Goal: Information Seeking & Learning: Learn about a topic

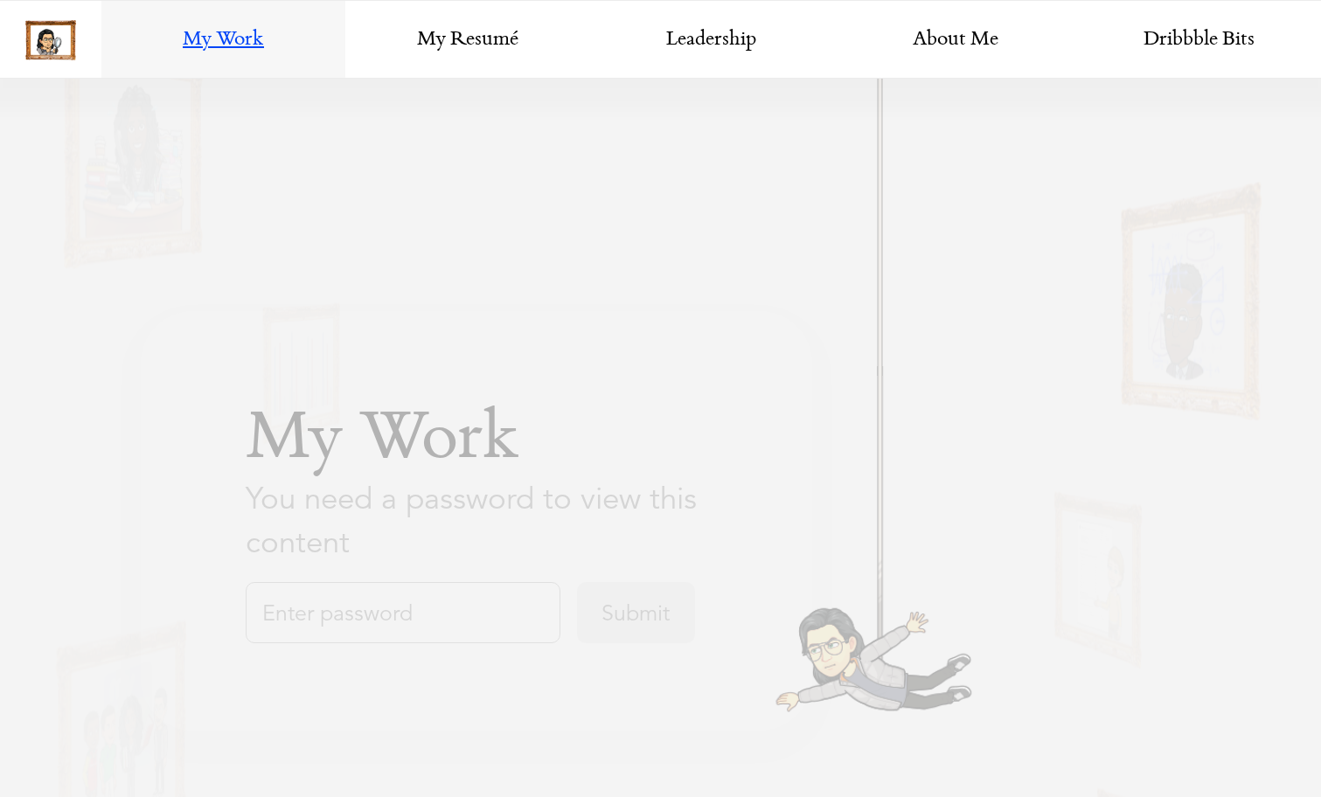
scroll to position [983, 0]
click at [396, 612] on input "text" at bounding box center [403, 612] width 315 height 61
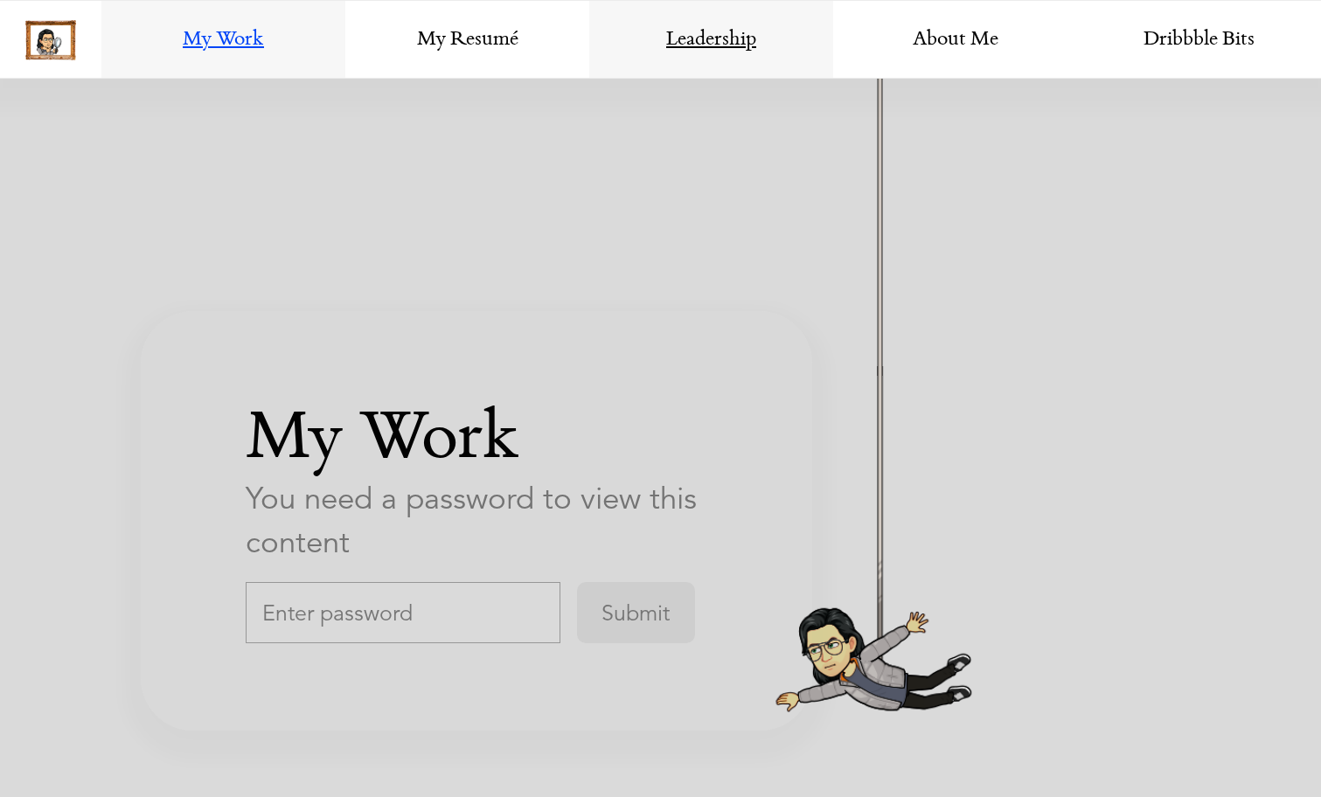
scroll to position [3043, 0]
type input "Turodesign"
click at [655, 601] on input "Submit" at bounding box center [636, 612] width 118 height 61
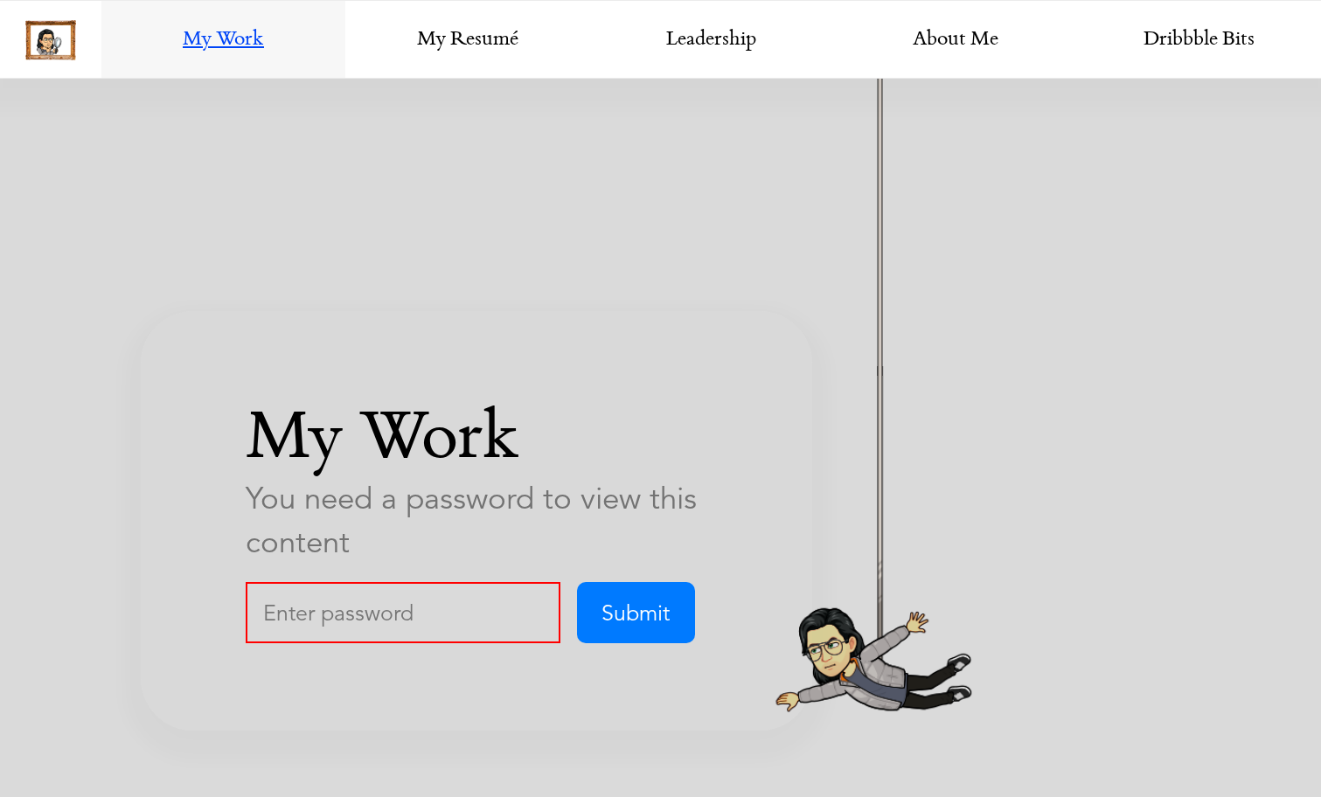
click at [337, 631] on input "text" at bounding box center [403, 612] width 315 height 61
type input "Turo Design"
click at [663, 609] on input "Submit" at bounding box center [636, 612] width 118 height 61
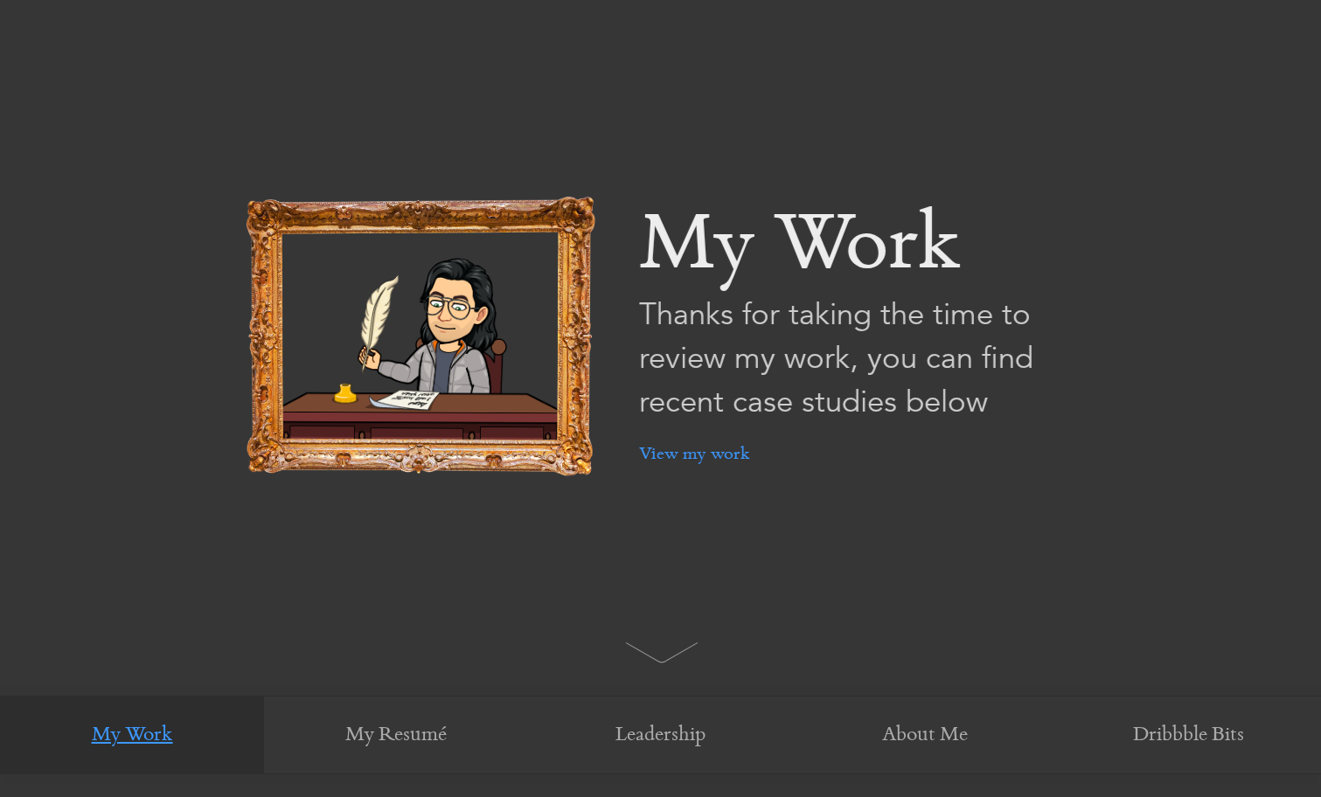
scroll to position [0, 0]
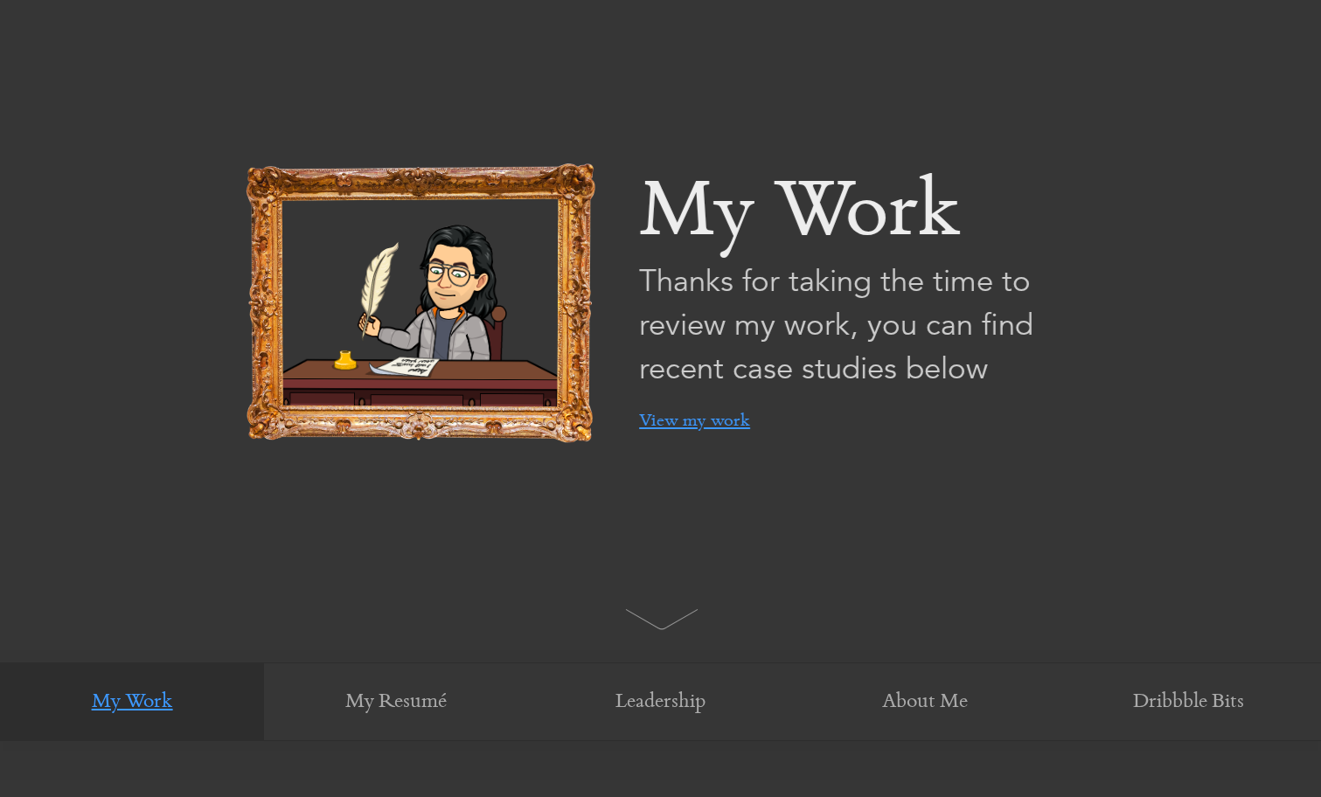
click at [660, 421] on link "View my work" at bounding box center [857, 421] width 437 height 61
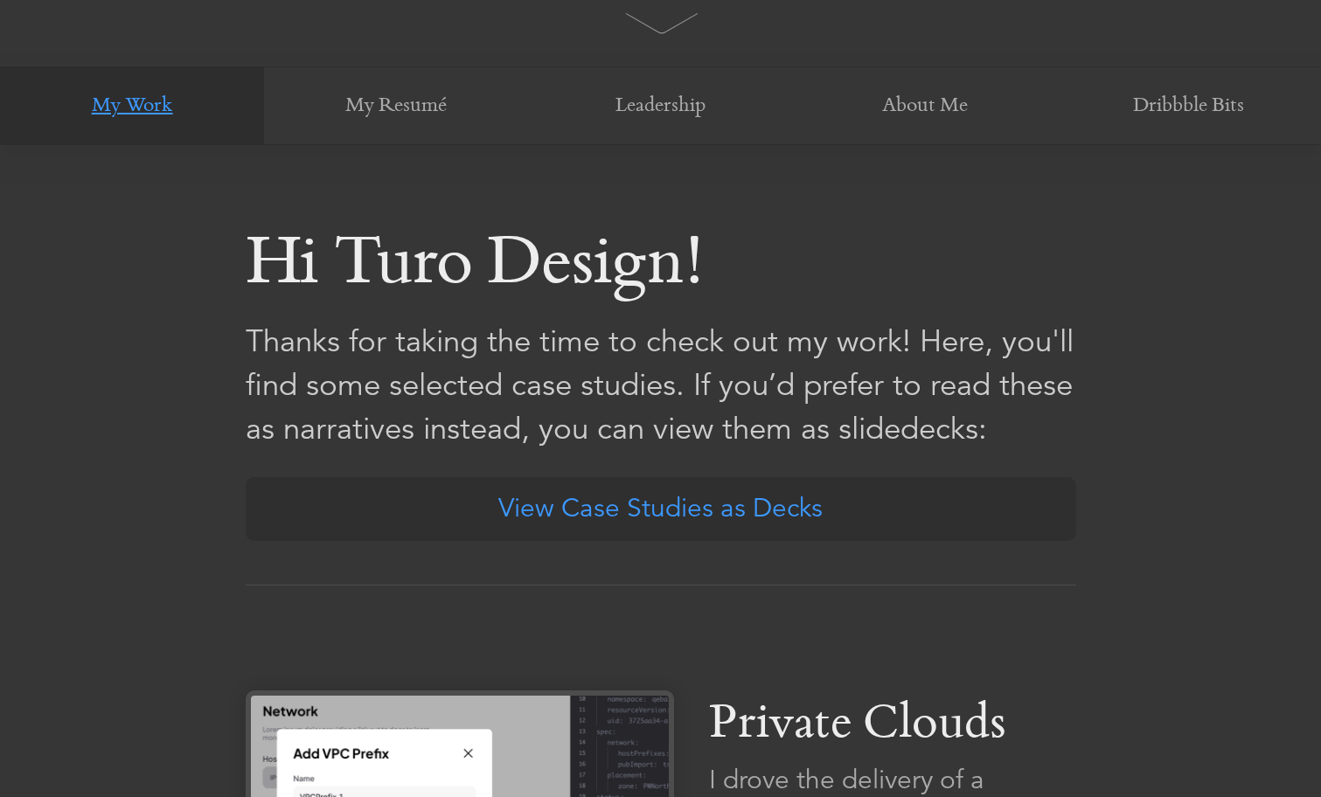
scroll to position [720, 0]
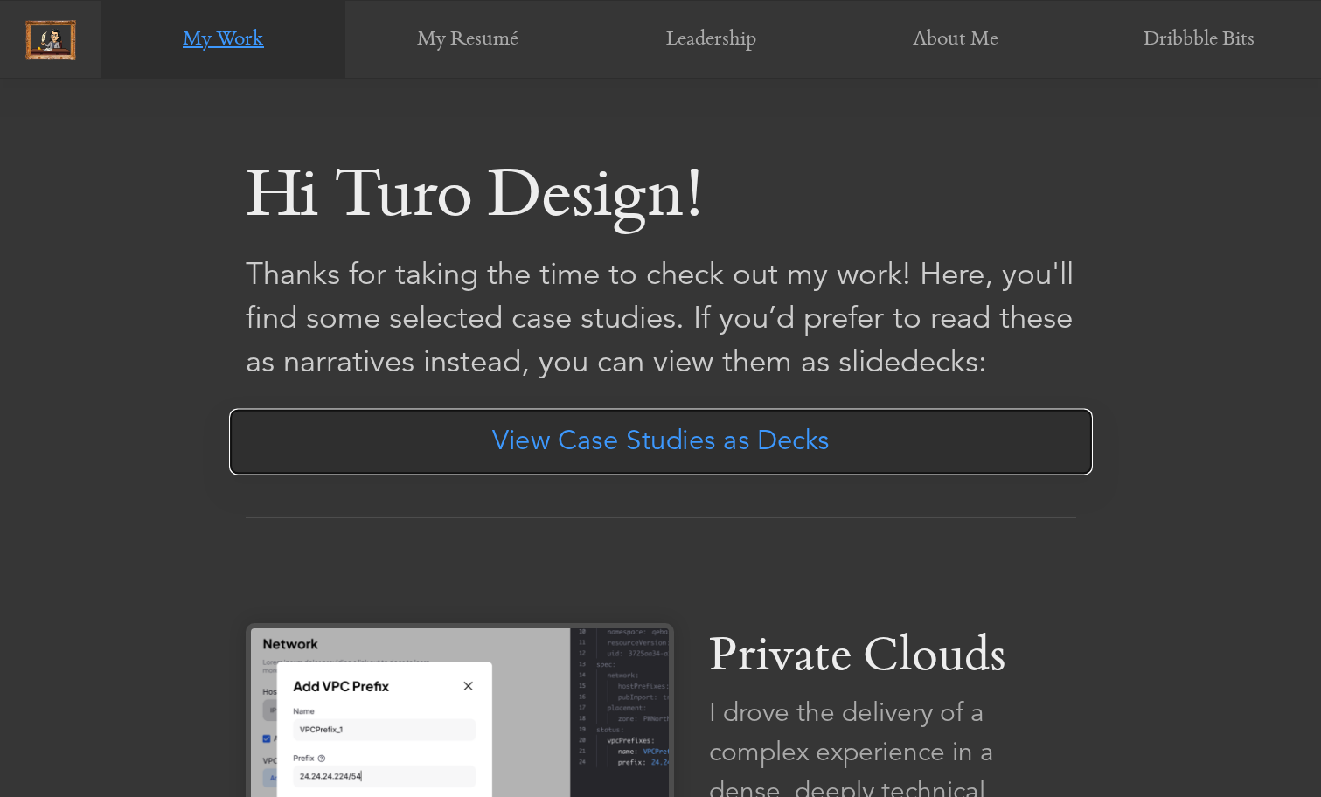
click at [628, 436] on link "View Case Studies as Decks" at bounding box center [661, 442] width 864 height 66
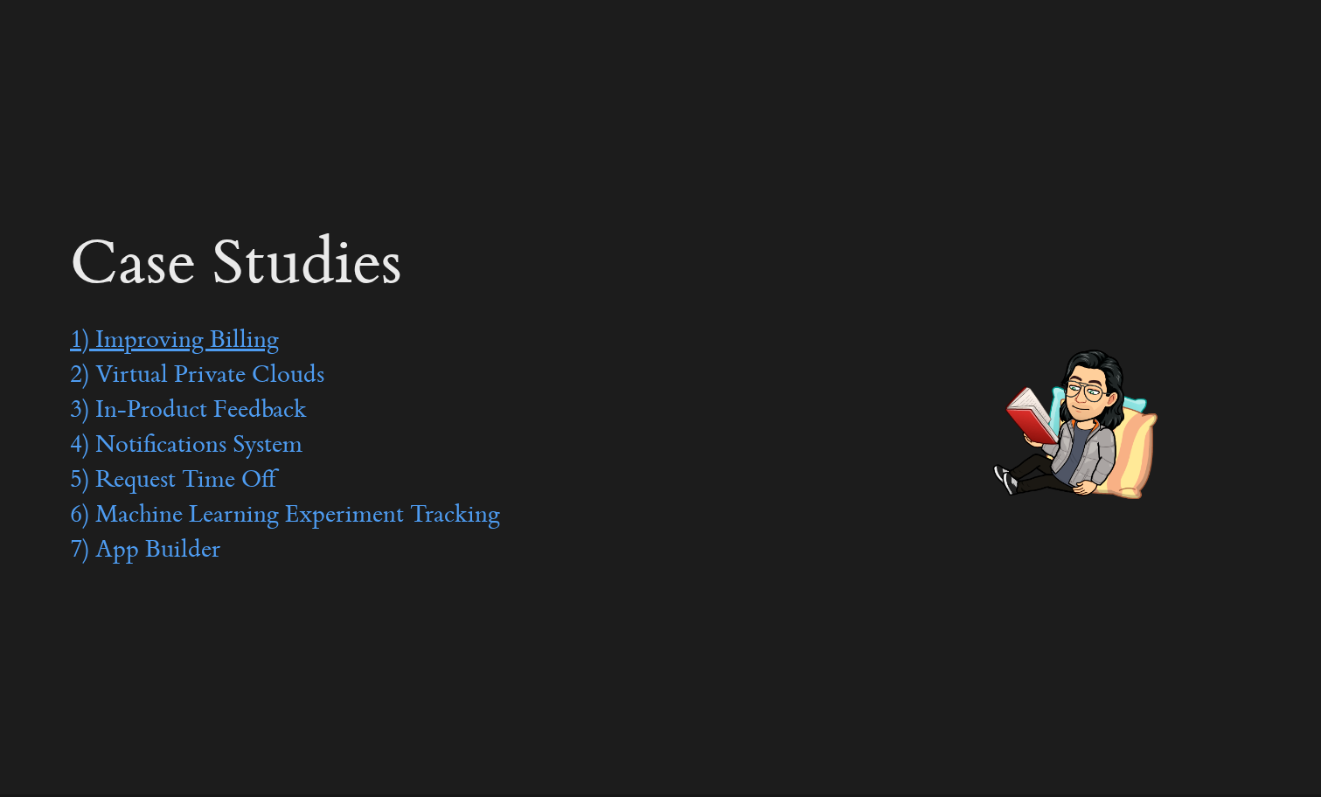
click at [172, 333] on link "1) Improving Billing" at bounding box center [174, 342] width 209 height 26
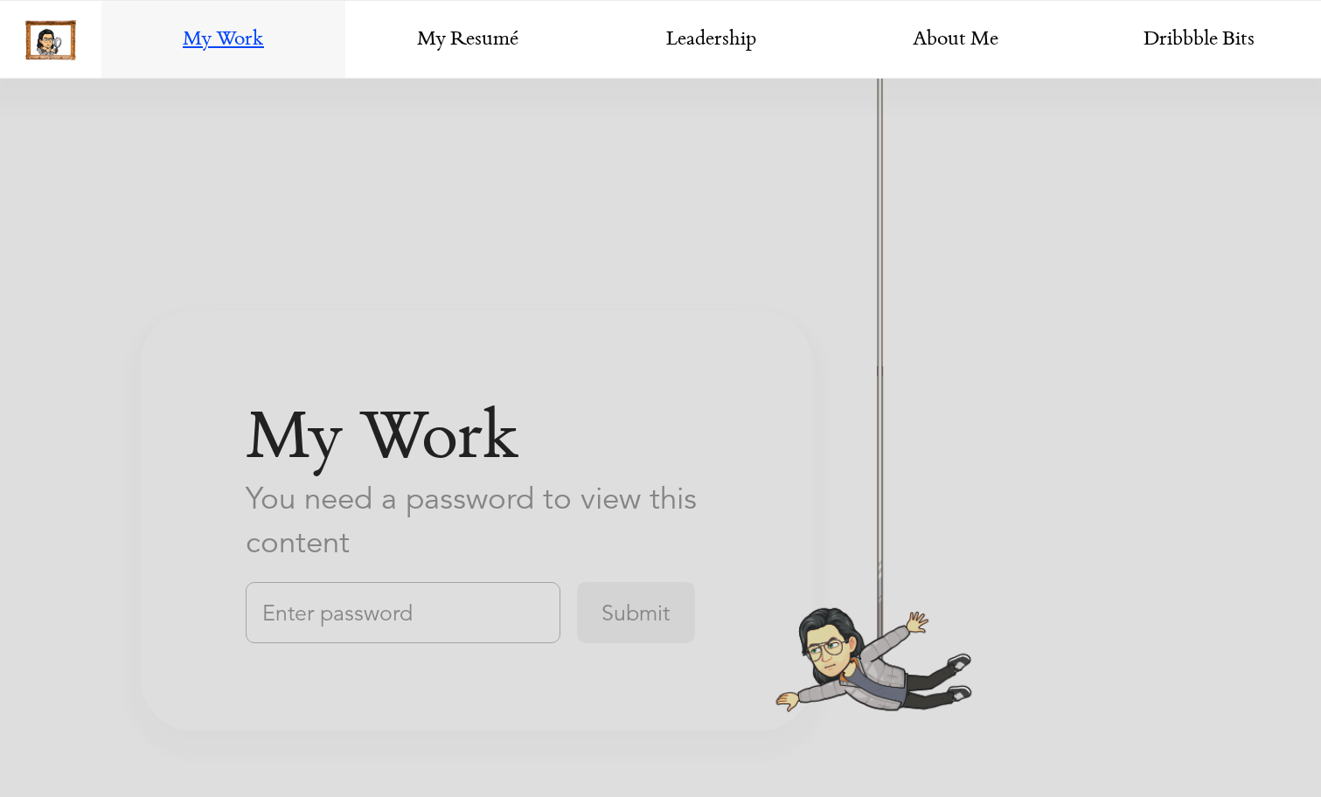
scroll to position [3043, 0]
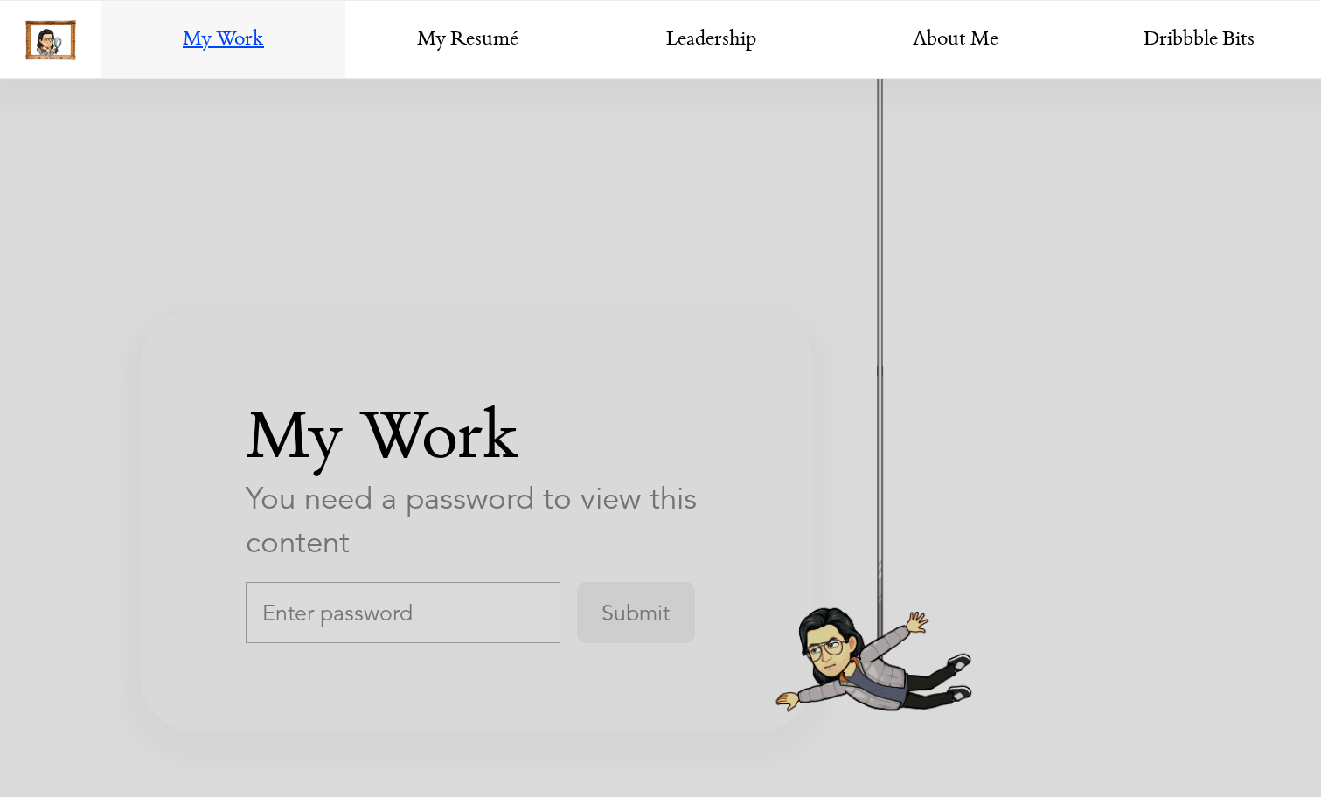
click at [316, 595] on input "text" at bounding box center [403, 612] width 315 height 61
type input "Turo Design"
click at [637, 623] on input "Submit" at bounding box center [636, 612] width 118 height 61
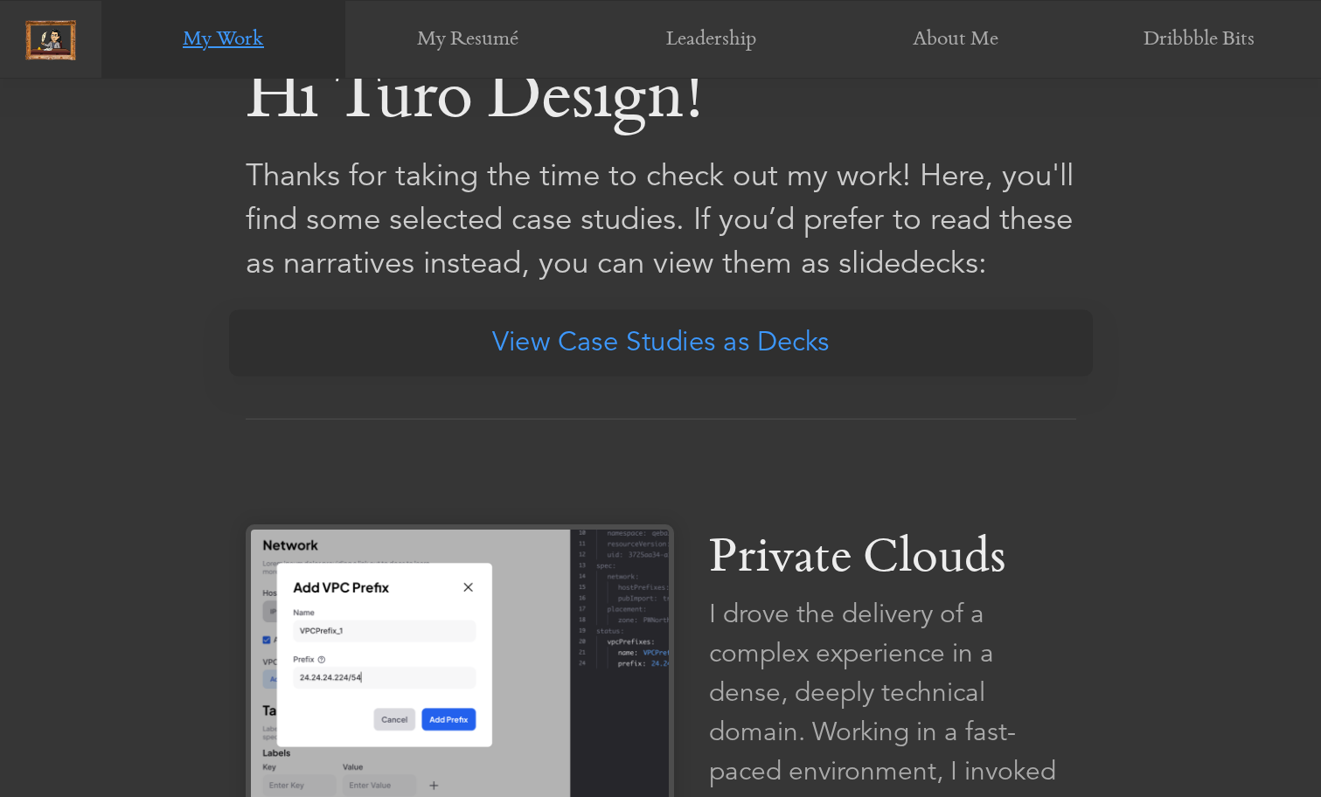
scroll to position [832, 0]
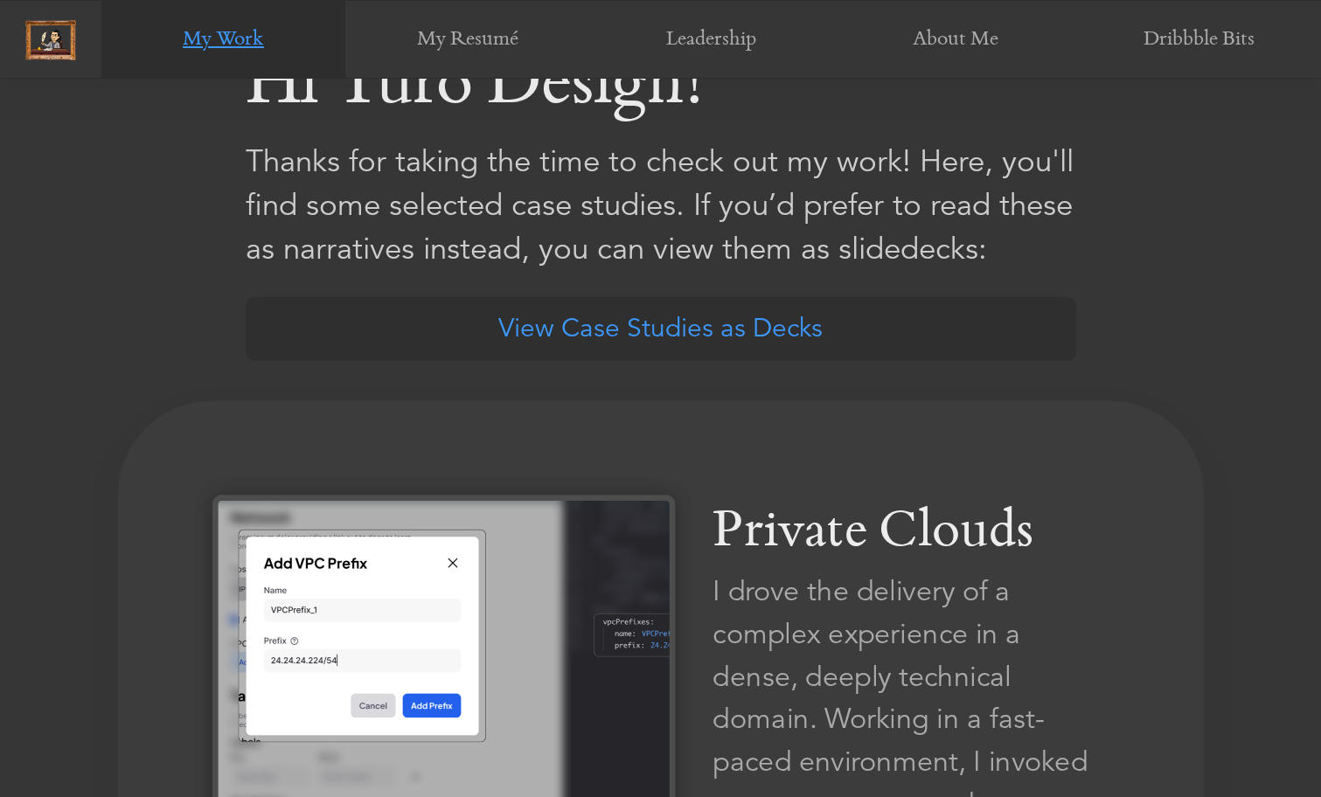
click at [556, 474] on link "Private Clouds I drove the delivery of a complex experience in a dense, deeply …" at bounding box center [661, 702] width 1086 height 604
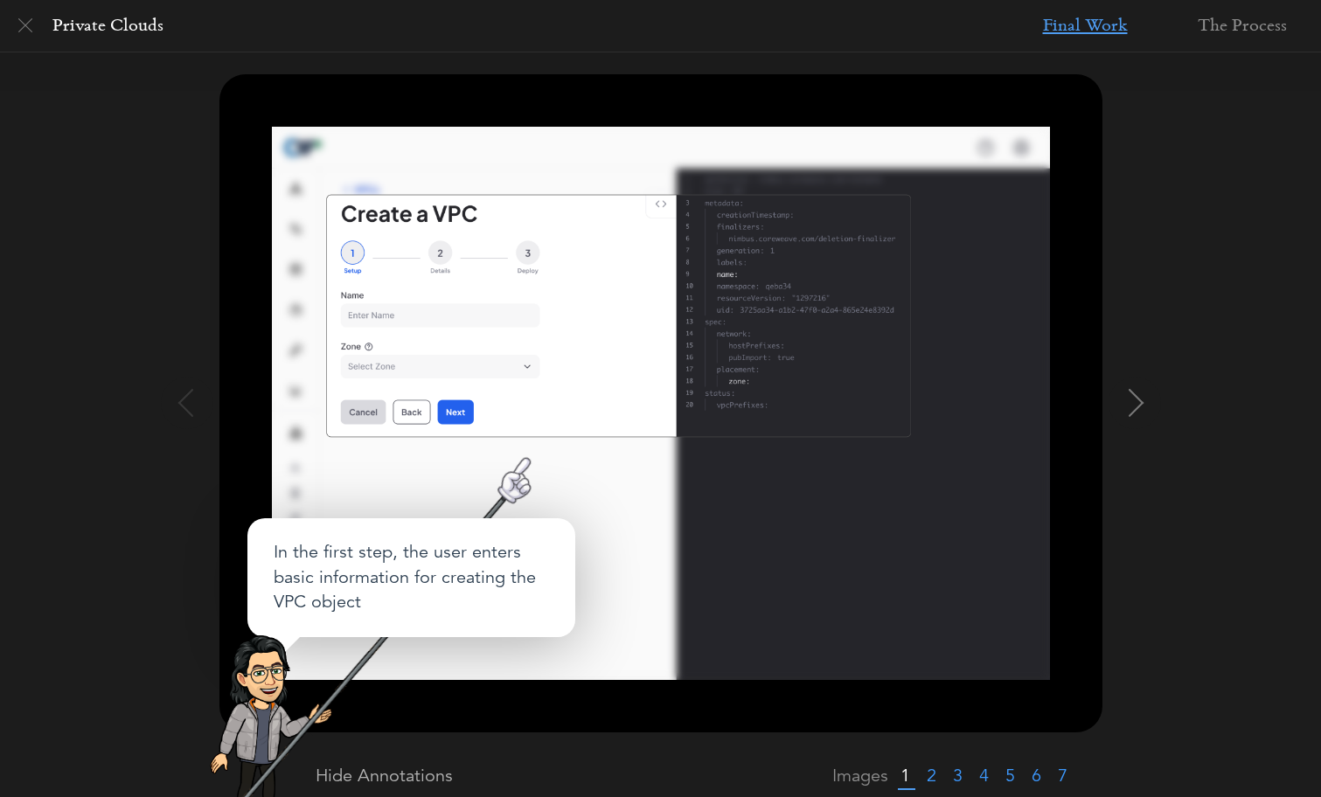
scroll to position [190, 0]
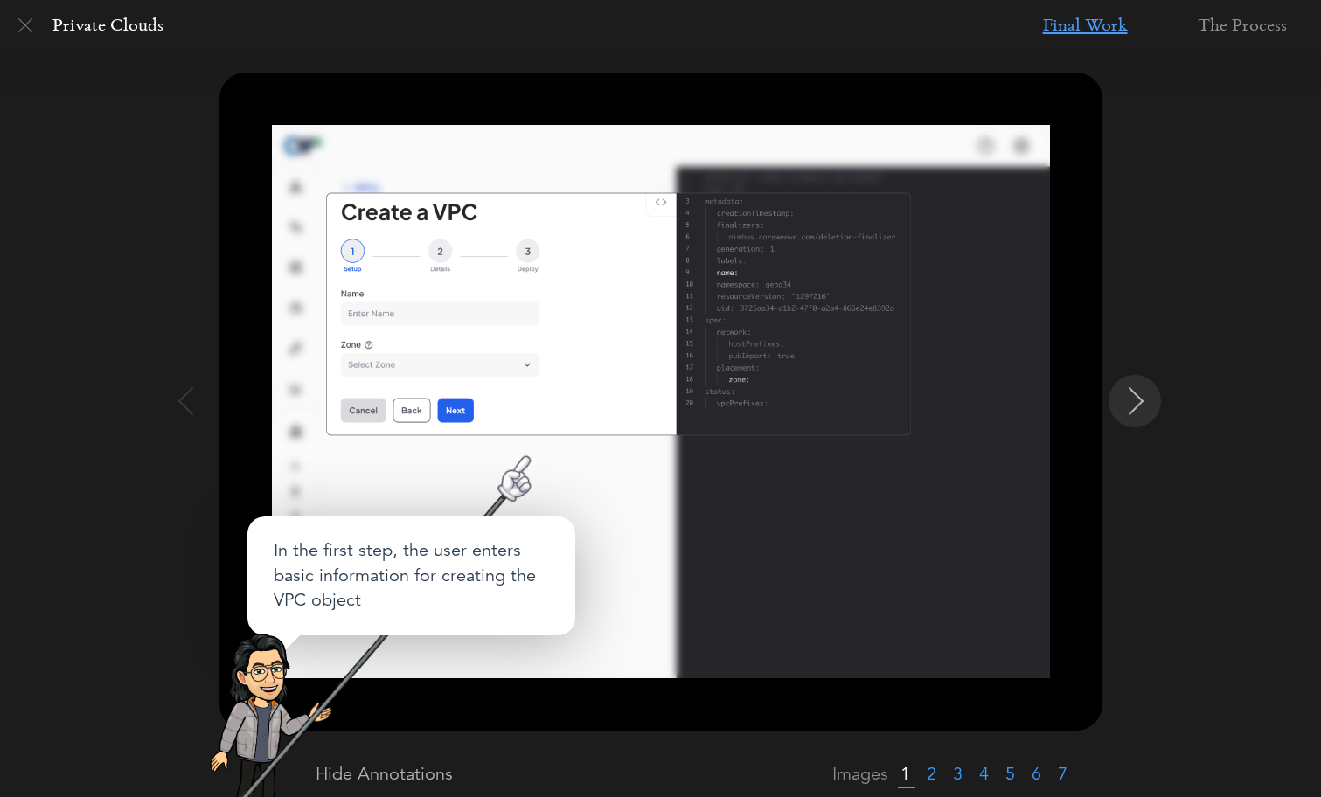
click at [1132, 404] on img at bounding box center [1137, 401] width 28 height 28
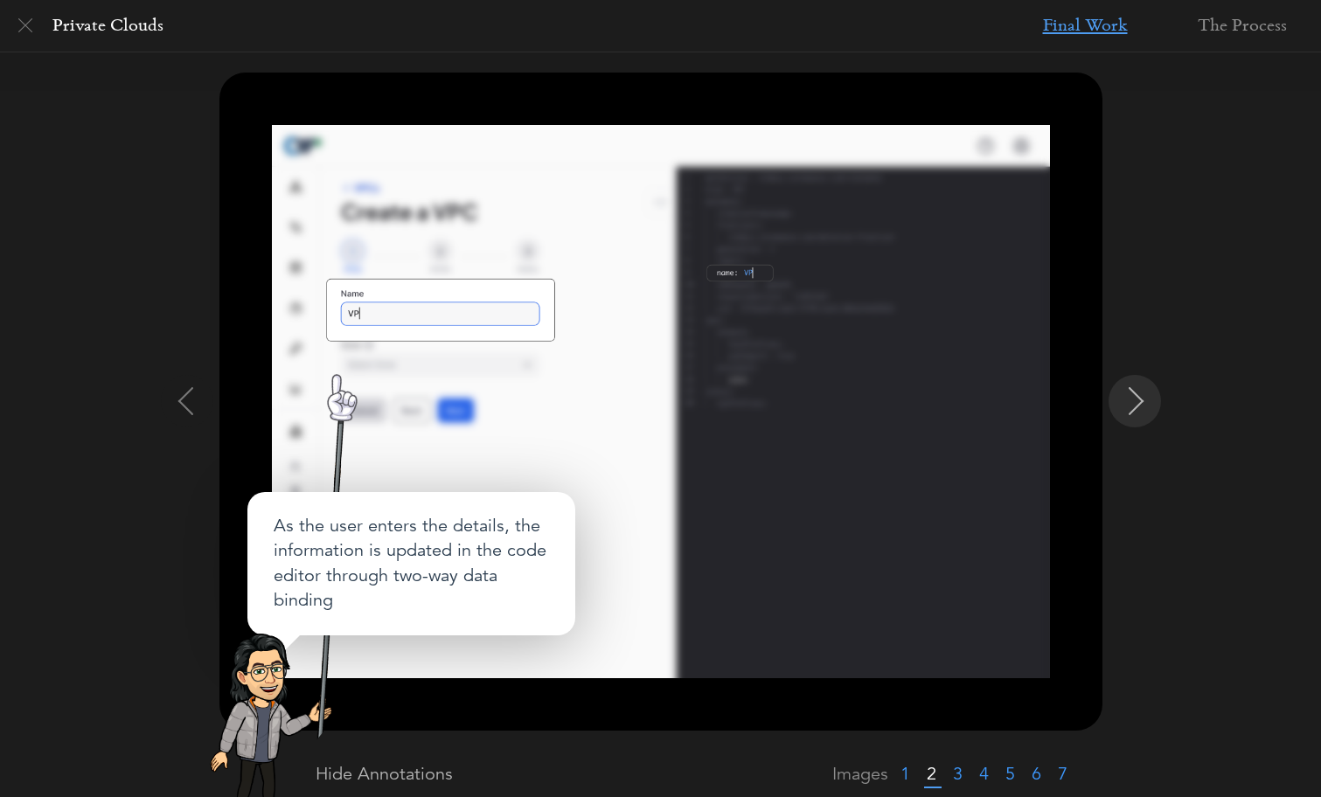
click at [1132, 404] on img at bounding box center [1137, 401] width 28 height 28
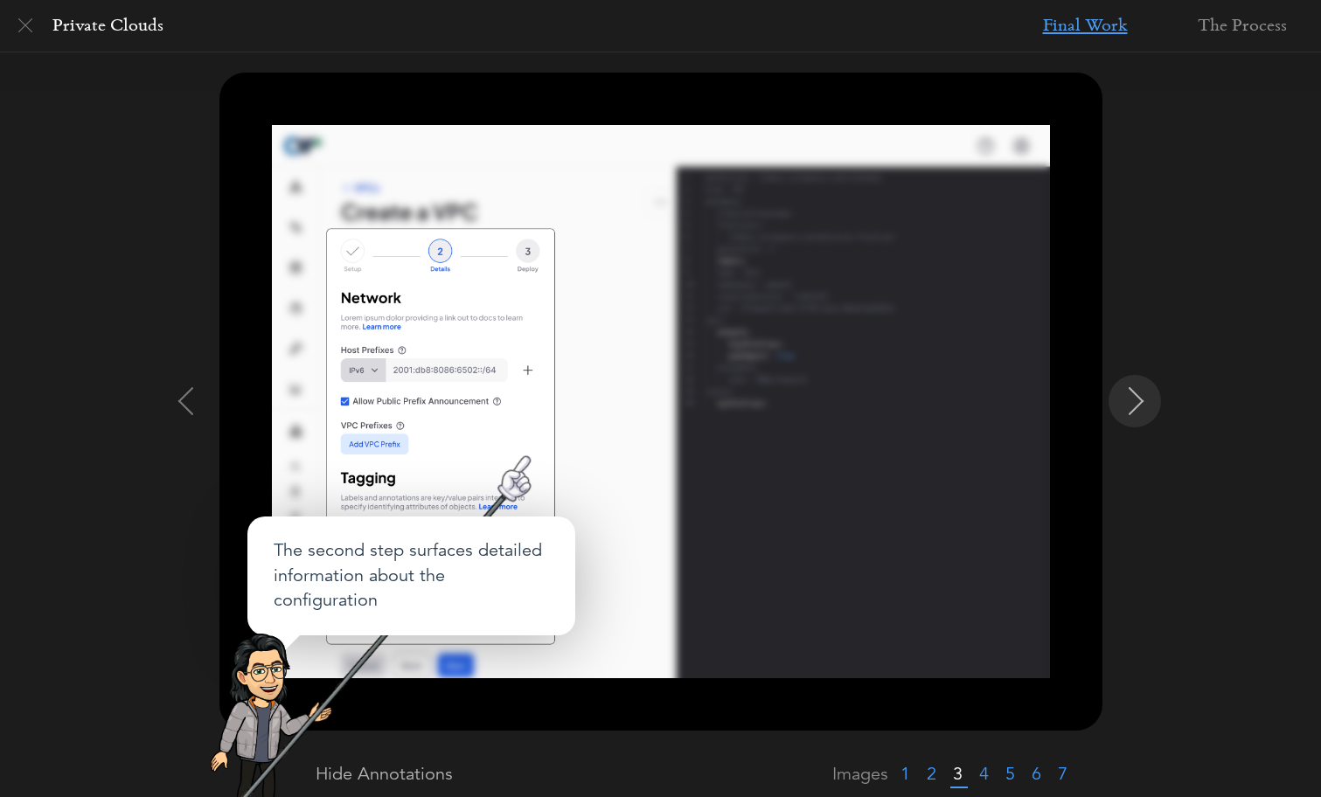
click at [1132, 404] on img at bounding box center [1137, 401] width 28 height 28
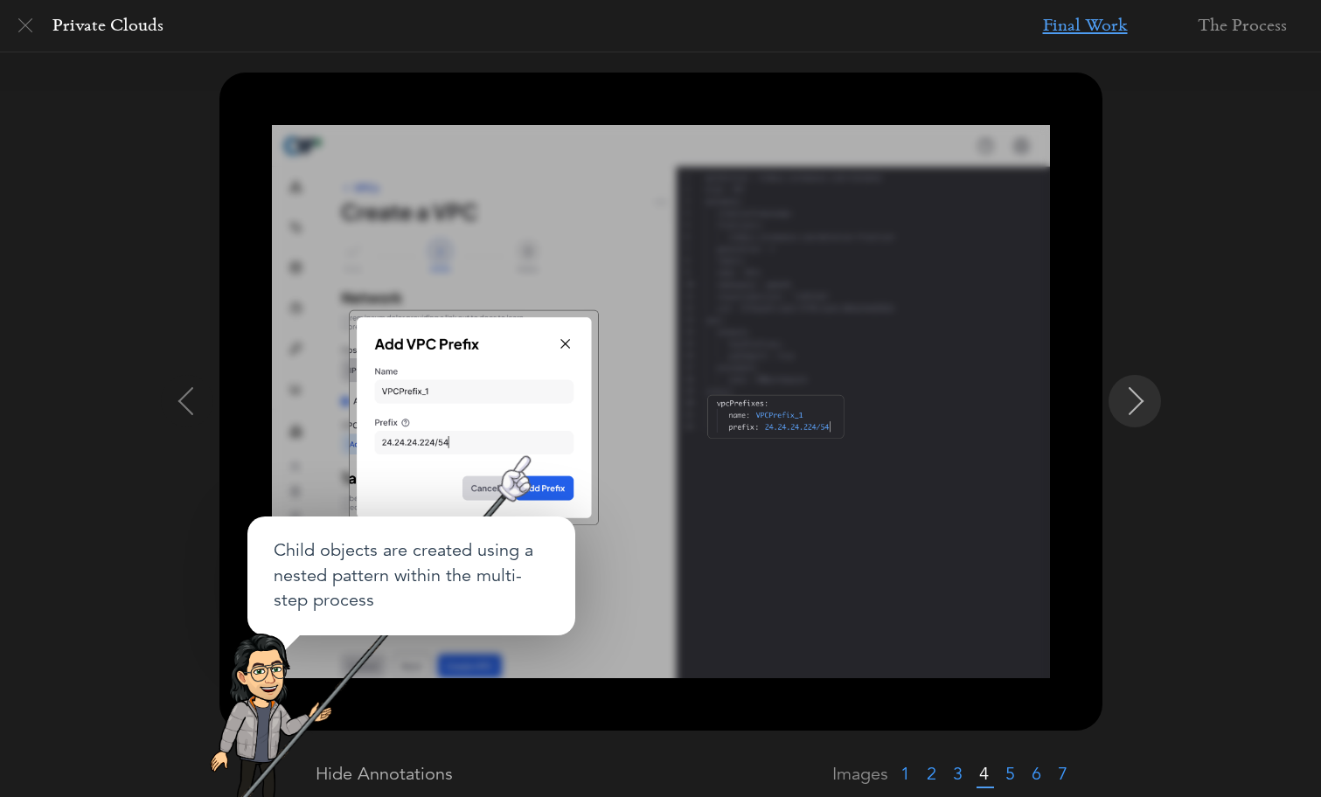
click at [1132, 404] on img at bounding box center [1137, 401] width 28 height 28
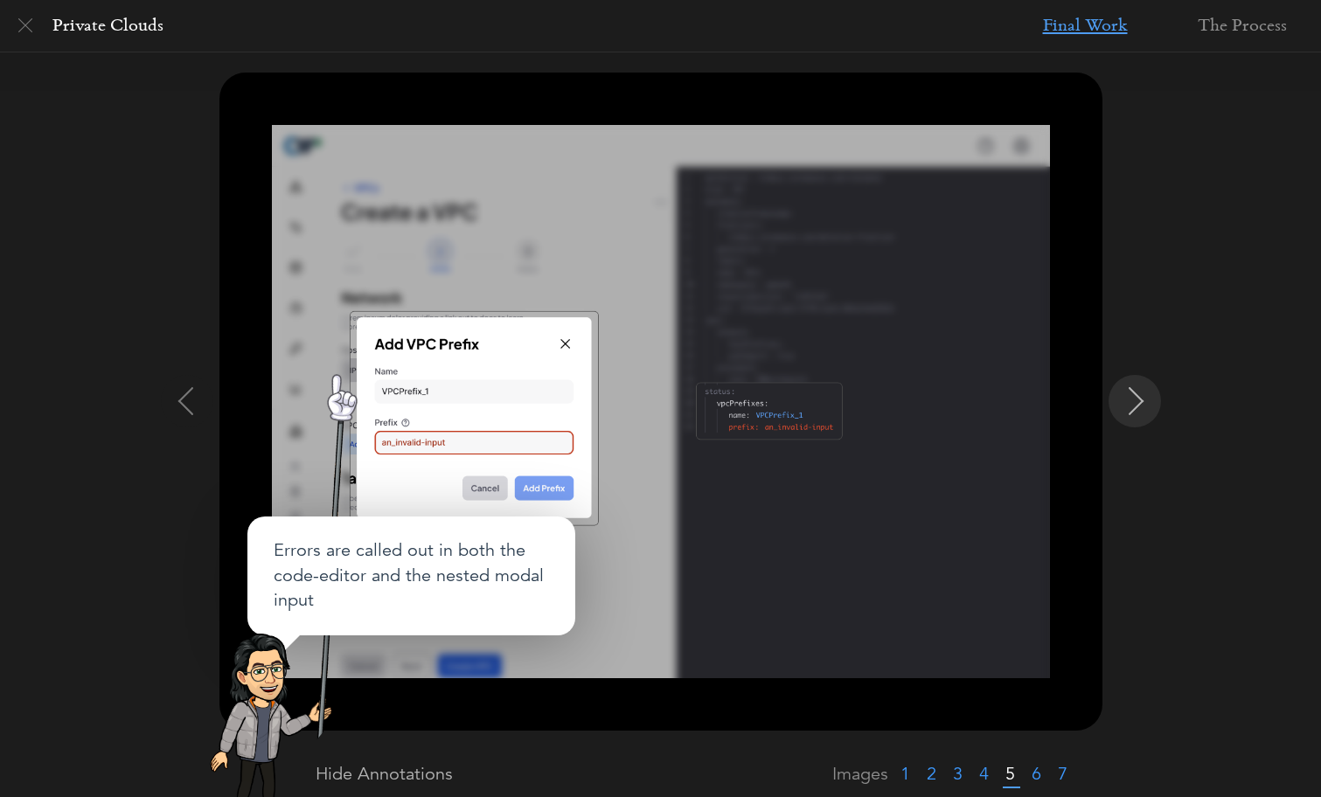
click at [1132, 404] on img at bounding box center [1137, 401] width 28 height 28
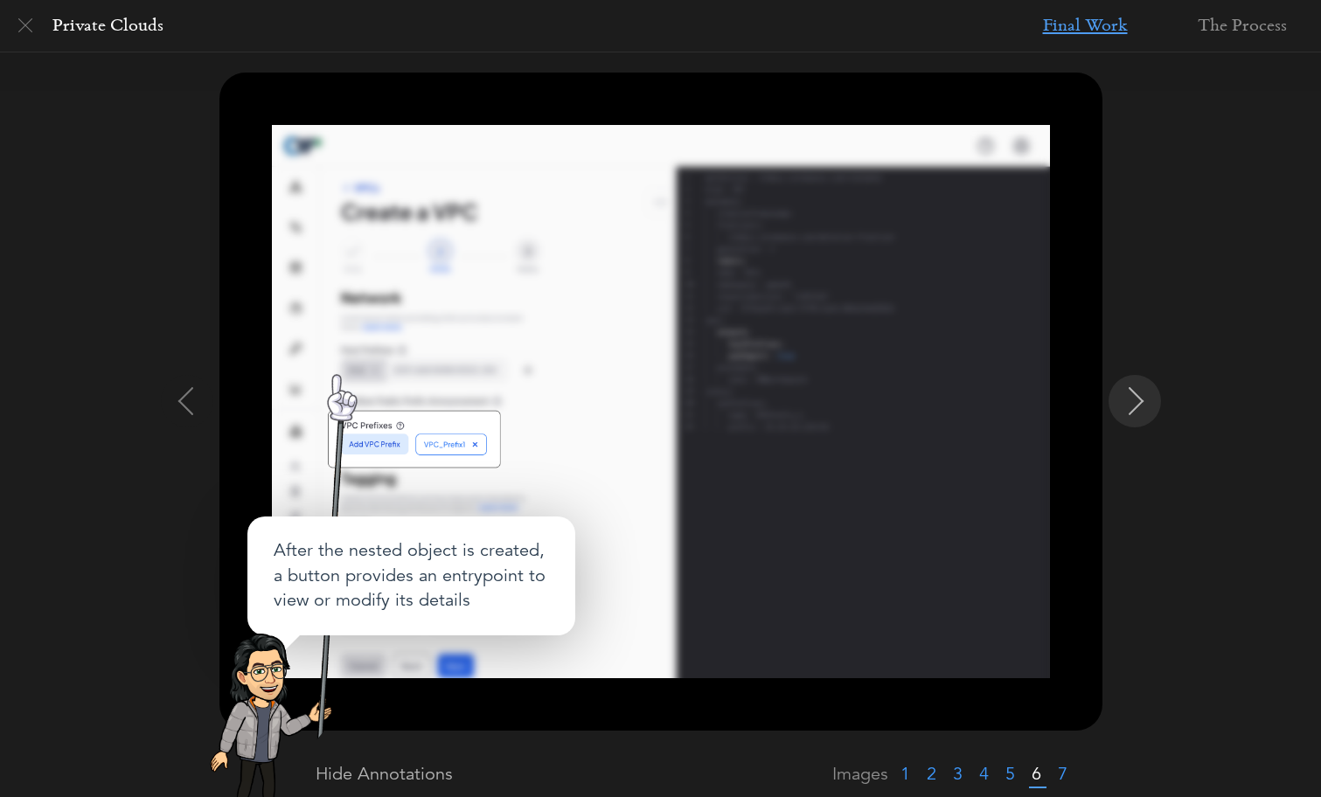
click at [1132, 404] on img at bounding box center [1137, 401] width 28 height 28
